Goal: Transaction & Acquisition: Obtain resource

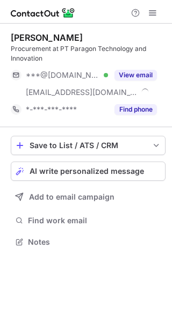
scroll to position [234, 172]
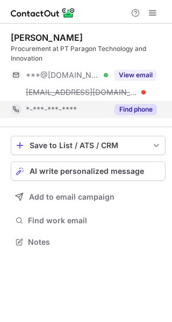
click at [138, 106] on button "Find phone" at bounding box center [135, 109] width 42 height 11
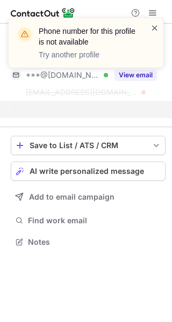
click at [155, 26] on span at bounding box center [154, 28] width 9 height 11
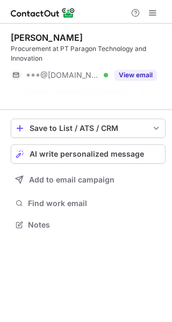
scroll to position [200, 172]
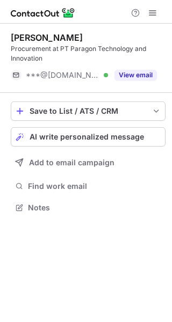
click at [133, 73] on button "View email" at bounding box center [135, 75] width 42 height 11
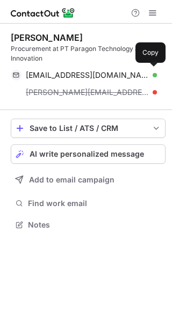
scroll to position [217, 172]
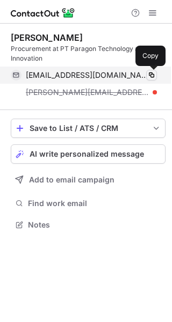
click at [150, 76] on span at bounding box center [151, 75] width 9 height 9
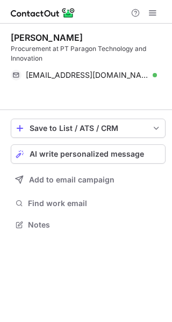
scroll to position [200, 172]
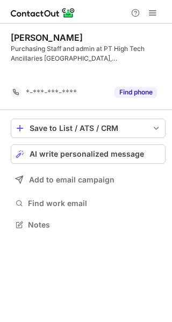
scroll to position [200, 172]
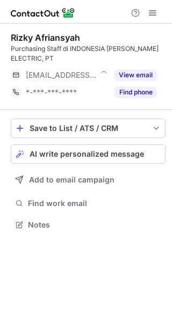
scroll to position [217, 172]
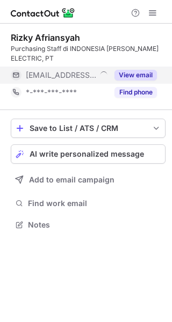
click at [142, 78] on button "View email" at bounding box center [135, 75] width 42 height 11
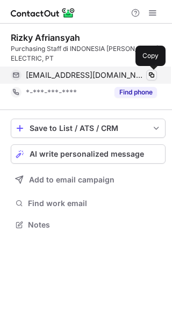
click at [152, 74] on span at bounding box center [151, 75] width 9 height 9
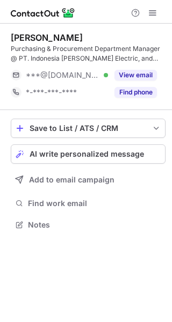
scroll to position [217, 172]
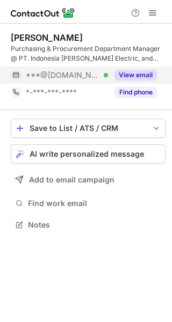
click at [129, 73] on button "View email" at bounding box center [135, 75] width 42 height 11
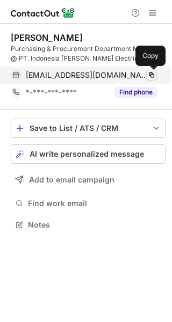
click at [153, 73] on span at bounding box center [151, 75] width 9 height 9
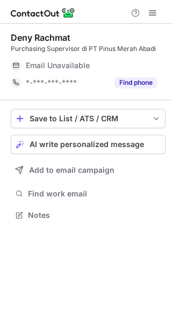
scroll to position [207, 172]
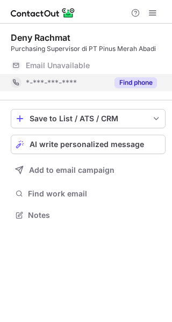
click at [124, 81] on button "Find phone" at bounding box center [135, 82] width 42 height 11
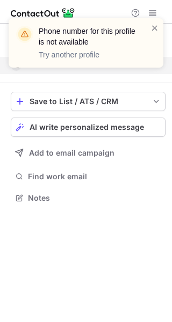
scroll to position [190, 172]
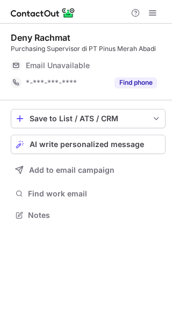
scroll to position [207, 172]
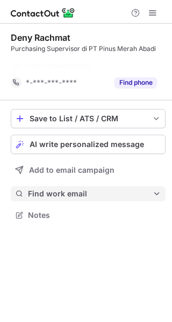
click at [72, 196] on span "Find work email" at bounding box center [90, 194] width 124 height 10
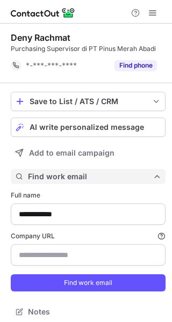
scroll to position [304, 164]
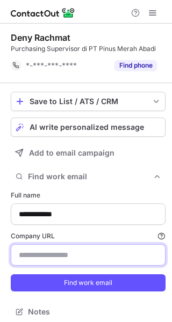
click at [83, 253] on input "Company URL Finding work email will consume 1 credit if a match is found." at bounding box center [88, 254] width 154 height 21
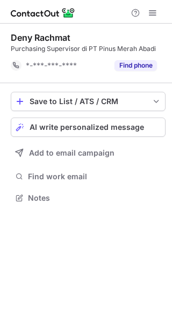
scroll to position [190, 172]
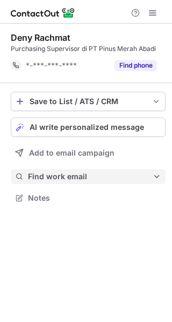
click at [75, 176] on span "Find work email" at bounding box center [90, 177] width 124 height 10
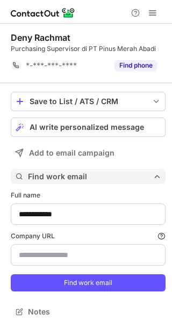
scroll to position [304, 164]
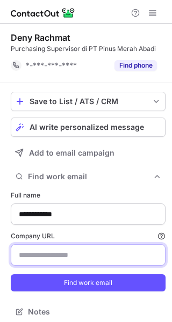
click at [60, 254] on input "Company URL Finding work email will consume 1 credit if a match is found." at bounding box center [88, 254] width 154 height 21
paste input "**********"
type input "**********"
drag, startPoint x: 117, startPoint y: 252, endPoint x: 20, endPoint y: 255, distance: 96.5
click at [20, 255] on input "**********" at bounding box center [88, 254] width 154 height 21
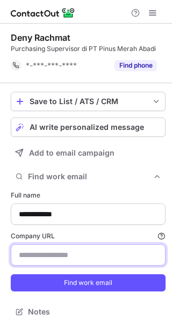
click at [79, 256] on input "Company URL Finding work email will consume 1 credit if a match is found." at bounding box center [88, 254] width 154 height 21
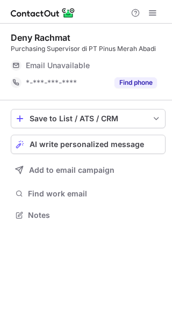
scroll to position [207, 172]
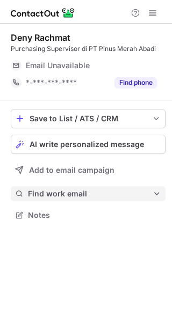
click at [92, 190] on span "Find work email" at bounding box center [90, 194] width 124 height 10
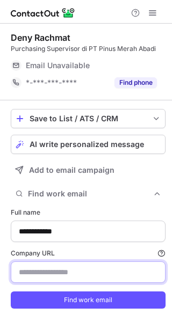
click at [81, 269] on input "Company URL Finding work email will consume 1 credit if a match is found." at bounding box center [88, 271] width 154 height 21
paste input "**********"
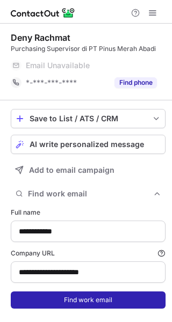
click at [85, 294] on button "Find work email" at bounding box center [88, 299] width 154 height 17
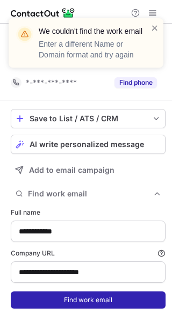
scroll to position [304, 164]
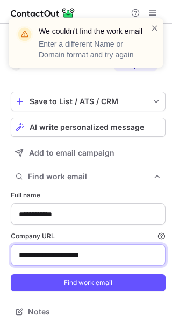
click at [26, 257] on input "**********" at bounding box center [88, 254] width 154 height 21
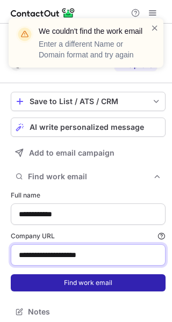
type input "**********"
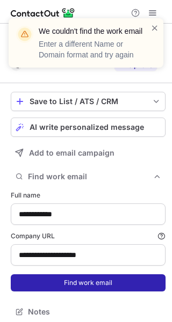
click at [63, 285] on button "Find work email" at bounding box center [88, 282] width 154 height 17
